Goal: Book appointment/travel/reservation

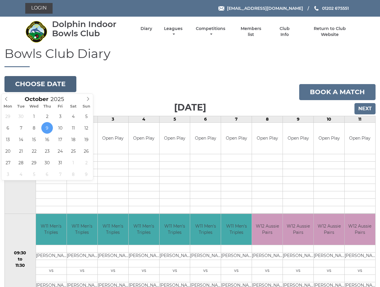
click at [42, 83] on button "Choose date" at bounding box center [40, 84] width 72 height 16
type input "2025-10-25"
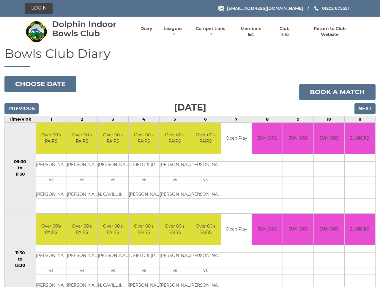
click at [362, 109] on input "Next" at bounding box center [364, 108] width 21 height 11
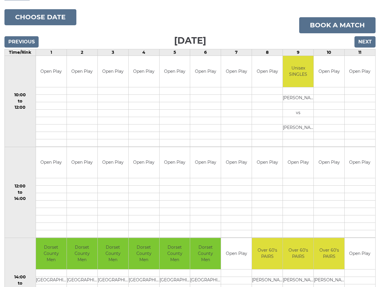
scroll to position [54, 0]
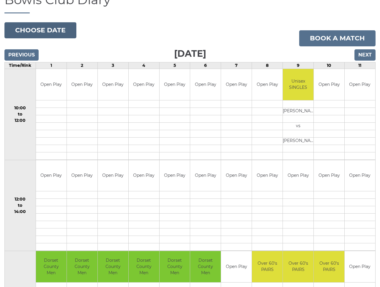
click at [44, 31] on button "Choose date" at bounding box center [40, 30] width 72 height 16
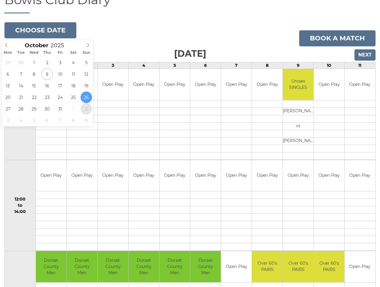
type input "2025-11-02"
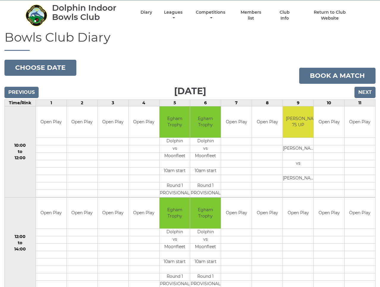
scroll to position [15, 0]
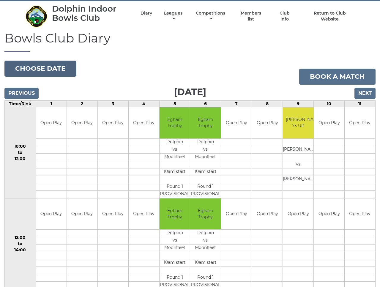
click at [28, 69] on button "Choose date" at bounding box center [40, 69] width 72 height 16
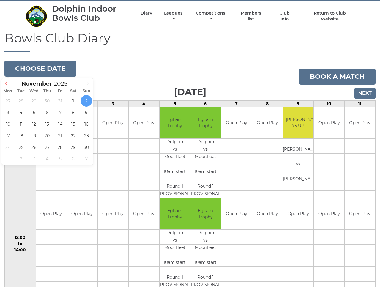
click at [5, 83] on icon at bounding box center [6, 83] width 4 height 4
type input "2025-10-19"
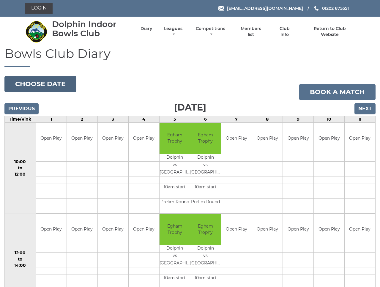
click at [33, 85] on button "Choose date" at bounding box center [40, 84] width 72 height 16
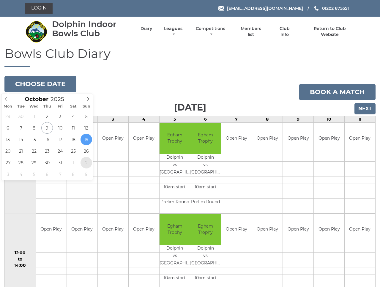
type input "2025-11-02"
